Goal: Find specific page/section: Find specific page/section

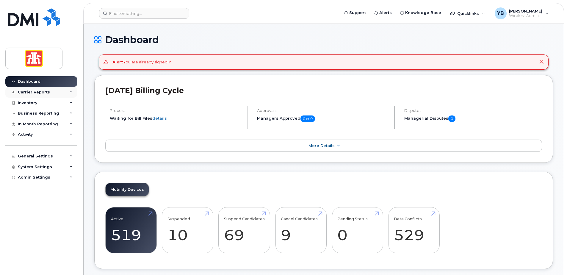
click at [31, 89] on div "Carrier Reports" at bounding box center [41, 92] width 72 height 11
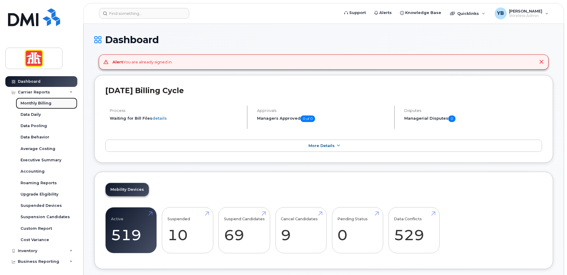
click at [40, 102] on div "Monthly Billing" at bounding box center [36, 103] width 31 height 5
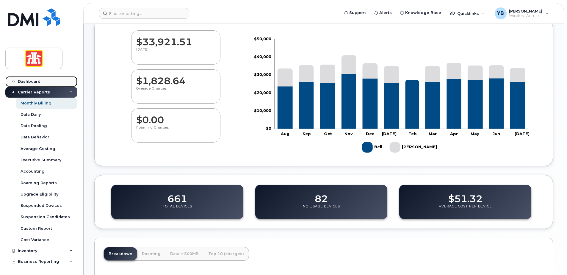
click at [34, 80] on div "Dashboard" at bounding box center [29, 81] width 23 height 5
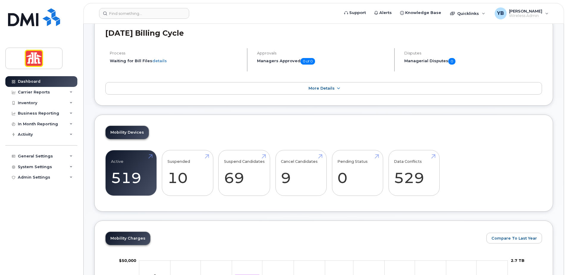
scroll to position [119, 0]
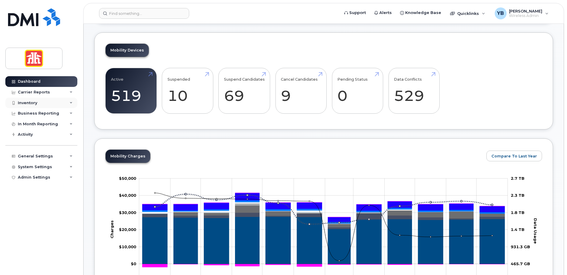
click at [33, 106] on div "Inventory" at bounding box center [41, 103] width 72 height 11
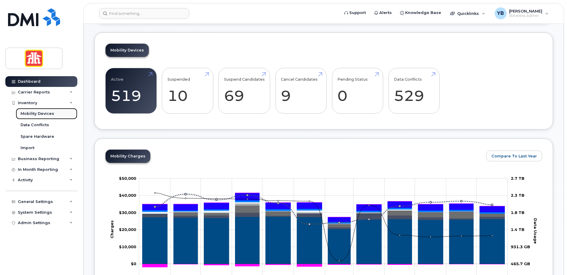
click at [33, 113] on div "Mobility Devices" at bounding box center [38, 113] width 34 height 5
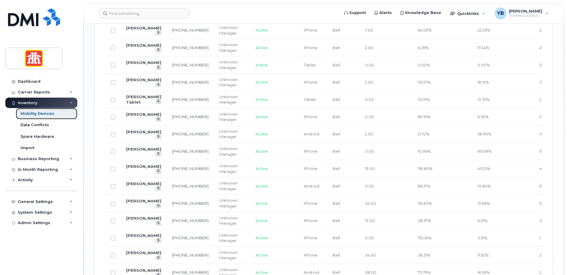
scroll to position [1049, 0]
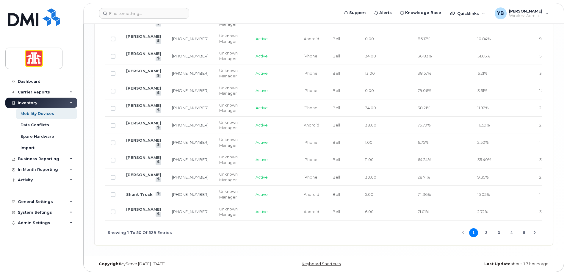
click at [524, 232] on button "5" at bounding box center [524, 232] width 9 height 9
click at [524, 230] on button "7" at bounding box center [524, 232] width 9 height 9
click at [524, 230] on button "9" at bounding box center [524, 232] width 9 height 9
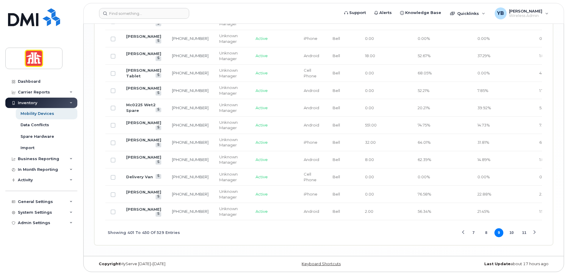
scroll to position [1029, 0]
click at [524, 234] on button "11" at bounding box center [524, 232] width 9 height 9
click at [538, 233] on div "Showing 501 To 529 Of 529 Entries 7 8 9 10 11" at bounding box center [323, 232] width 437 height 25
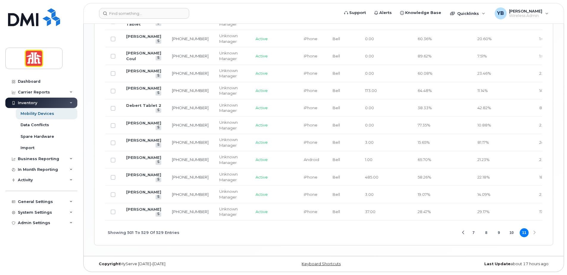
click at [534, 234] on div "Showing 501 To 529 Of 529 Entries 7 8 9 10 11" at bounding box center [323, 232] width 437 height 25
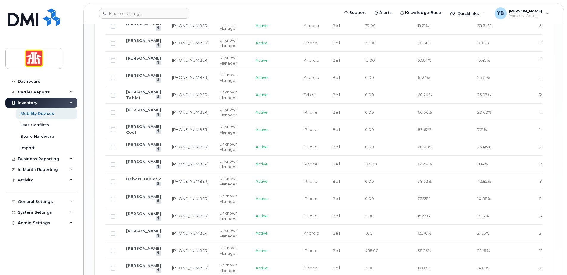
scroll to position [491, 0]
